Goal: Entertainment & Leisure: Consume media (video, audio)

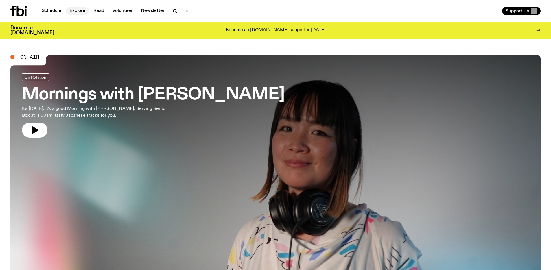
click at [79, 10] on link "Explore" at bounding box center [77, 11] width 23 height 8
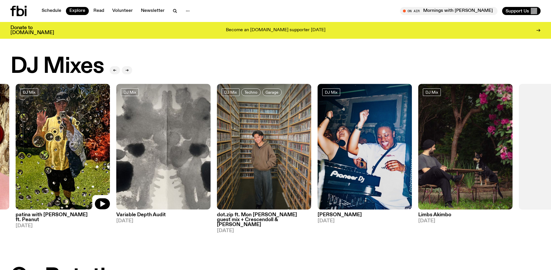
drag, startPoint x: 534, startPoint y: 113, endPoint x: 35, endPoint y: 106, distance: 498.8
click at [35, 106] on div at bounding box center [63, 100] width 94 height 32
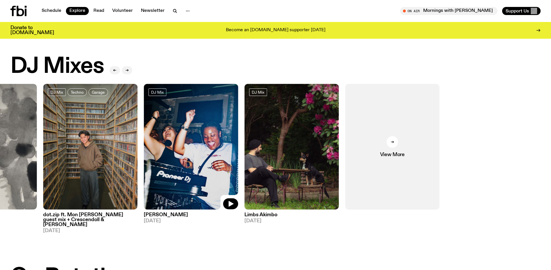
drag, startPoint x: 391, startPoint y: 142, endPoint x: 166, endPoint y: 165, distance: 225.8
click at [166, 165] on img at bounding box center [191, 147] width 94 height 126
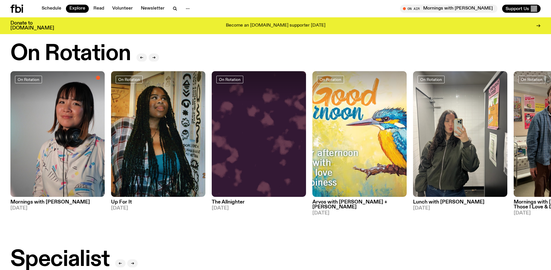
scroll to position [184, 0]
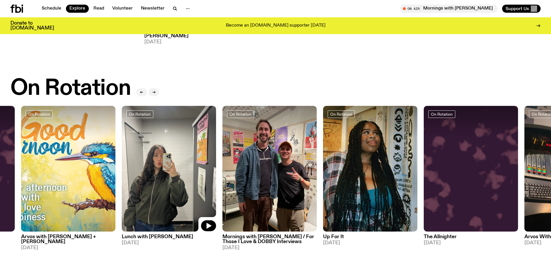
drag, startPoint x: 476, startPoint y: 151, endPoint x: 184, endPoint y: 172, distance: 292.3
click at [184, 172] on img at bounding box center [169, 169] width 94 height 126
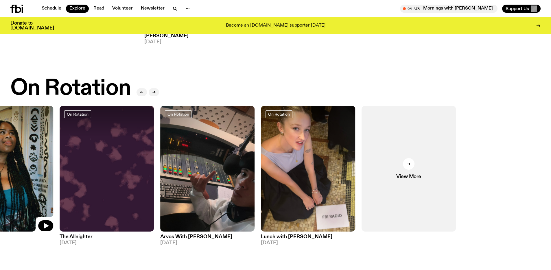
drag, startPoint x: 421, startPoint y: 143, endPoint x: 36, endPoint y: 172, distance: 386.2
click at [36, 172] on div "On Rotation Mornings with [PERSON_NAME] [DATE] On Rotation Up For It [DATE] On …" at bounding box center [275, 178] width 530 height 145
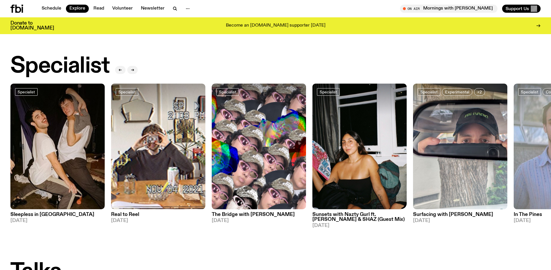
scroll to position [408, 0]
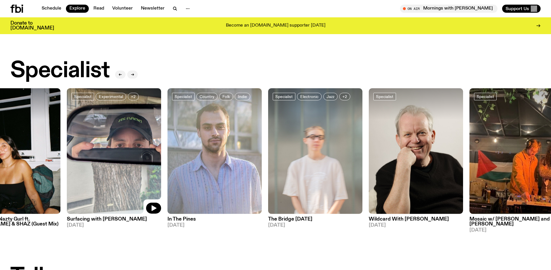
drag, startPoint x: 462, startPoint y: 138, endPoint x: 116, endPoint y: 168, distance: 347.6
click at [116, 168] on img at bounding box center [114, 151] width 94 height 126
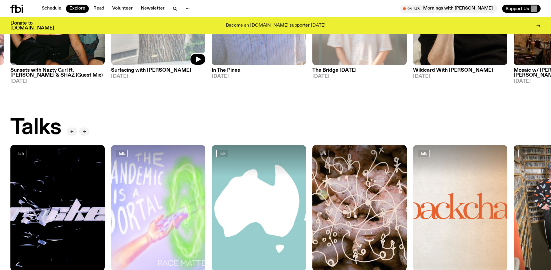
scroll to position [617, 0]
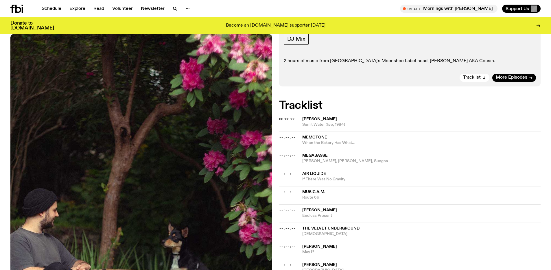
scroll to position [66, 0]
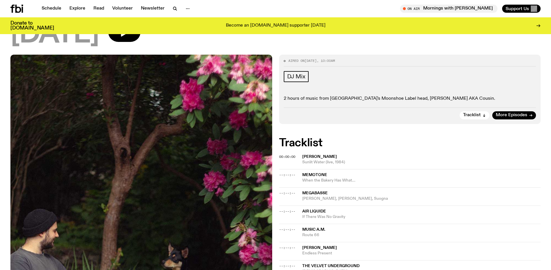
scroll to position [0, 0]
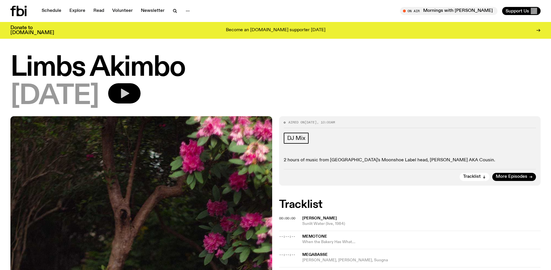
click at [141, 98] on button "button" at bounding box center [124, 93] width 32 height 20
